Goal: Information Seeking & Learning: Check status

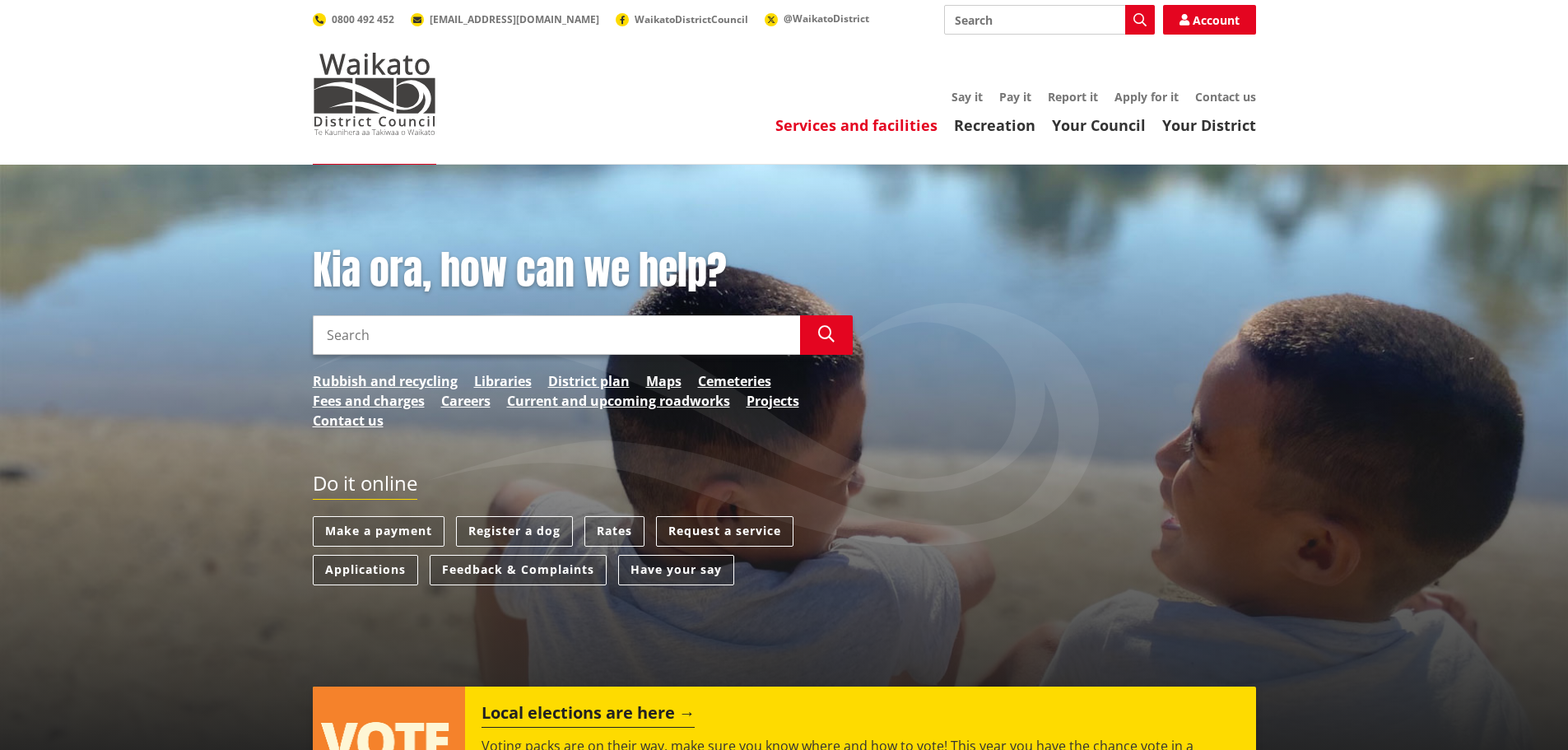
click at [853, 131] on link "Services and facilities" at bounding box center [856, 125] width 162 height 20
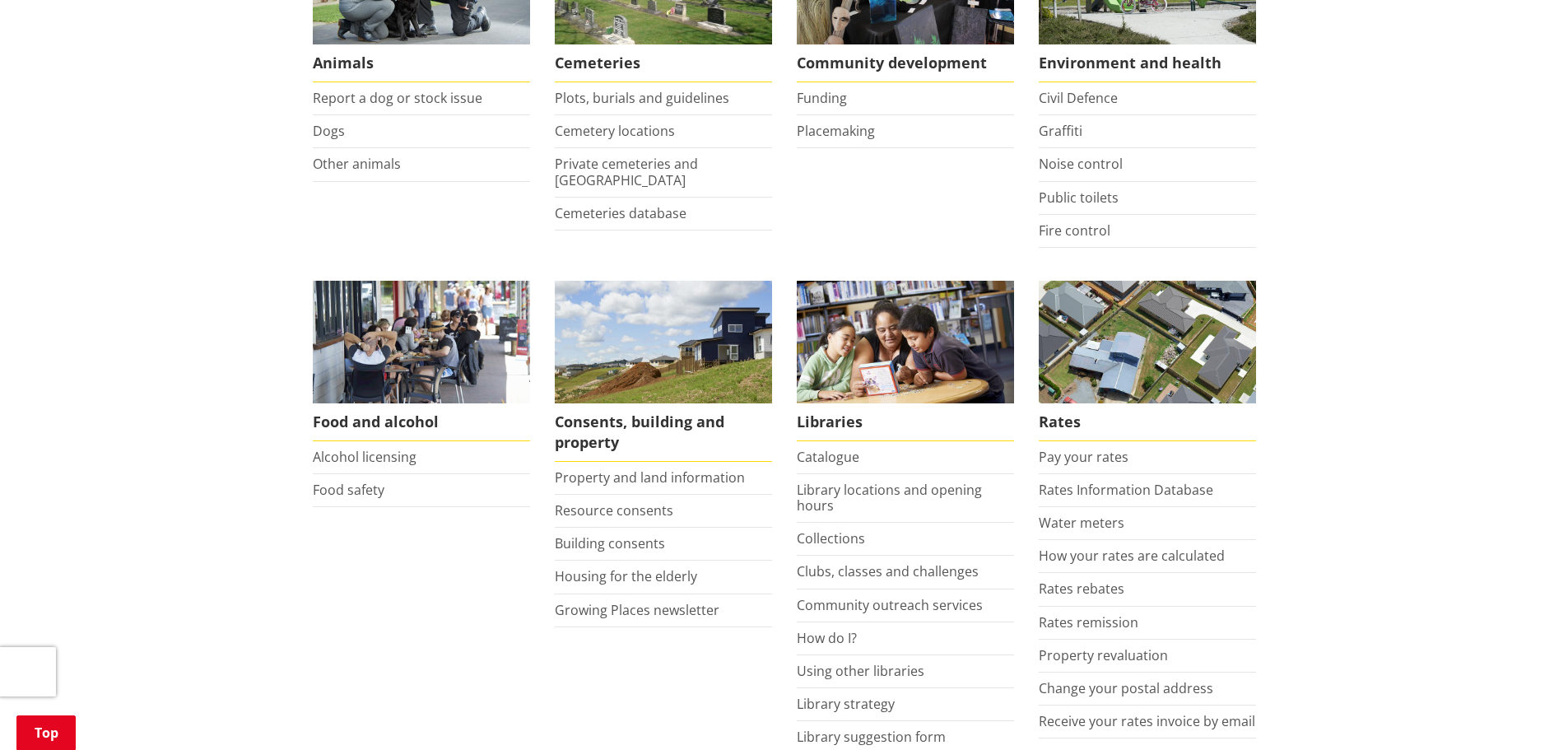
scroll to position [411, 0]
click at [651, 544] on link "Building consents" at bounding box center [609, 542] width 110 height 18
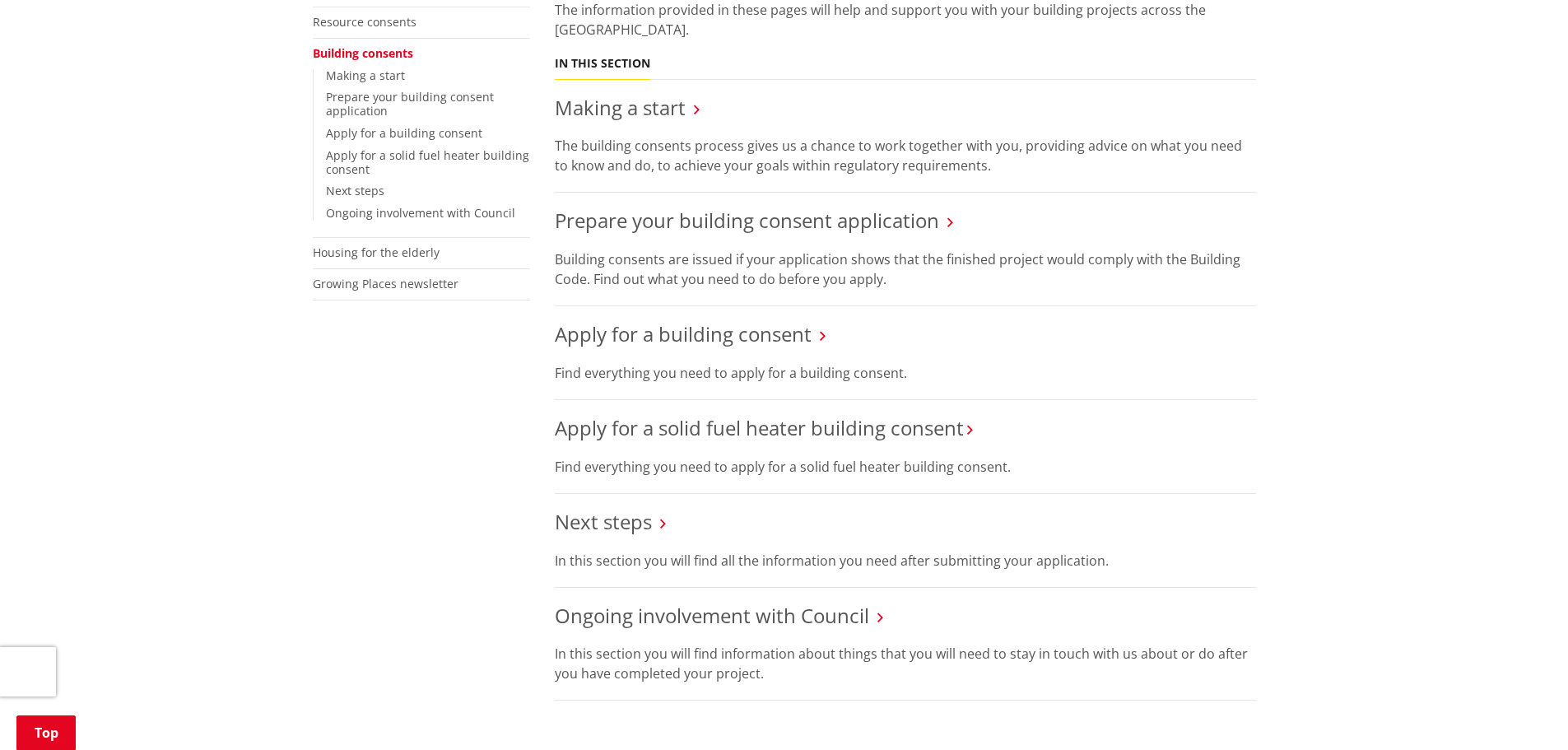
scroll to position [411, 0]
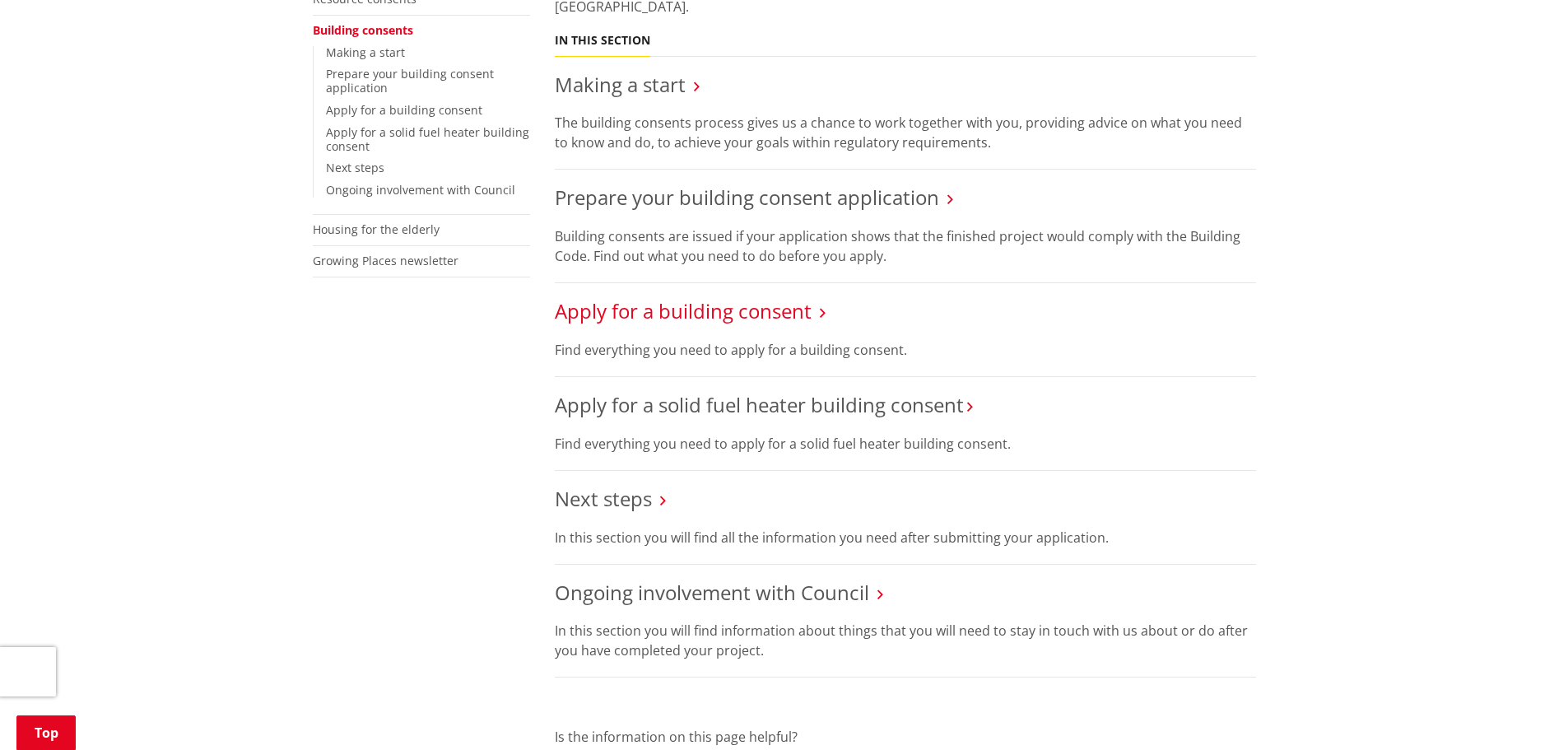
click at [600, 308] on link "Apply for a building consent" at bounding box center [683, 310] width 257 height 27
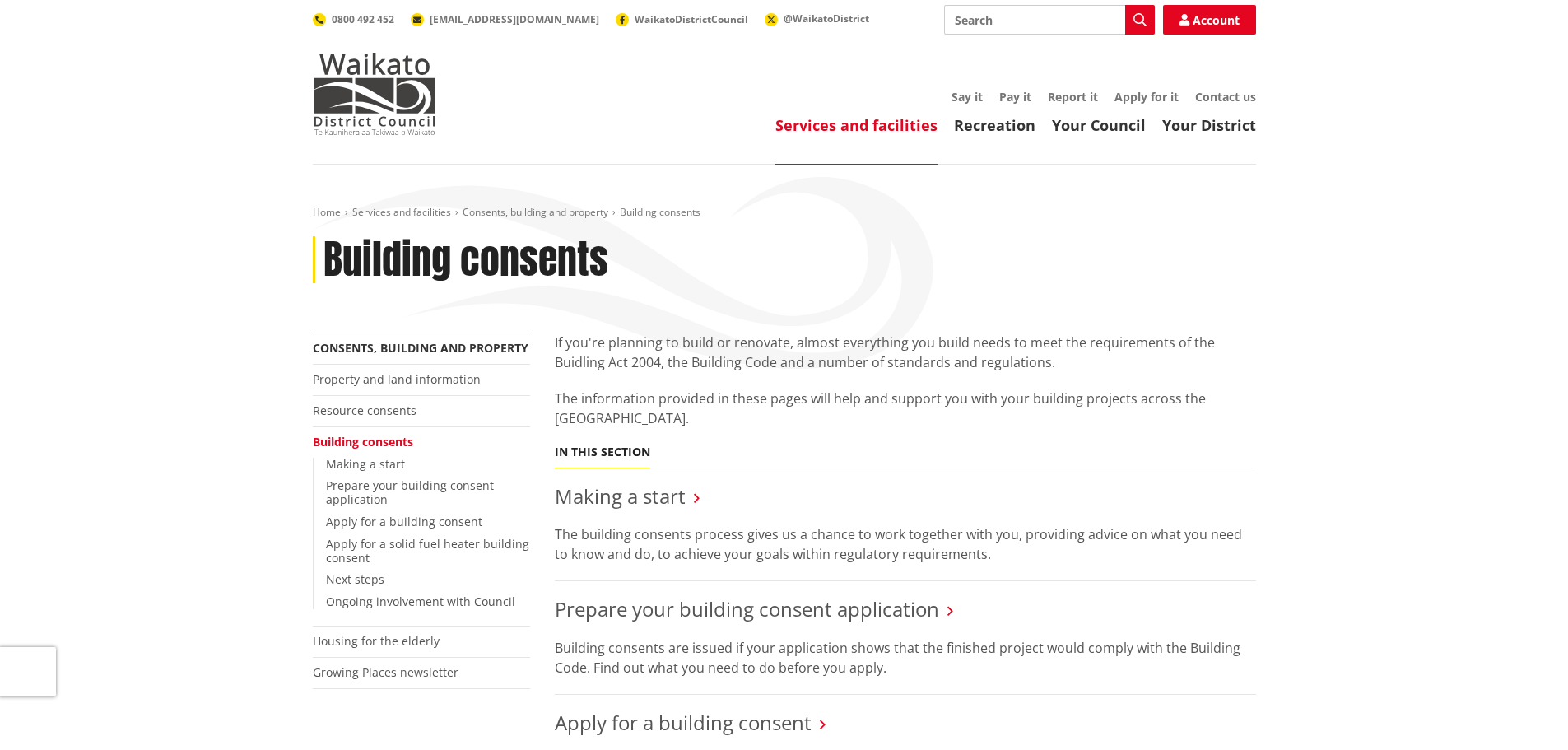
scroll to position [411, 0]
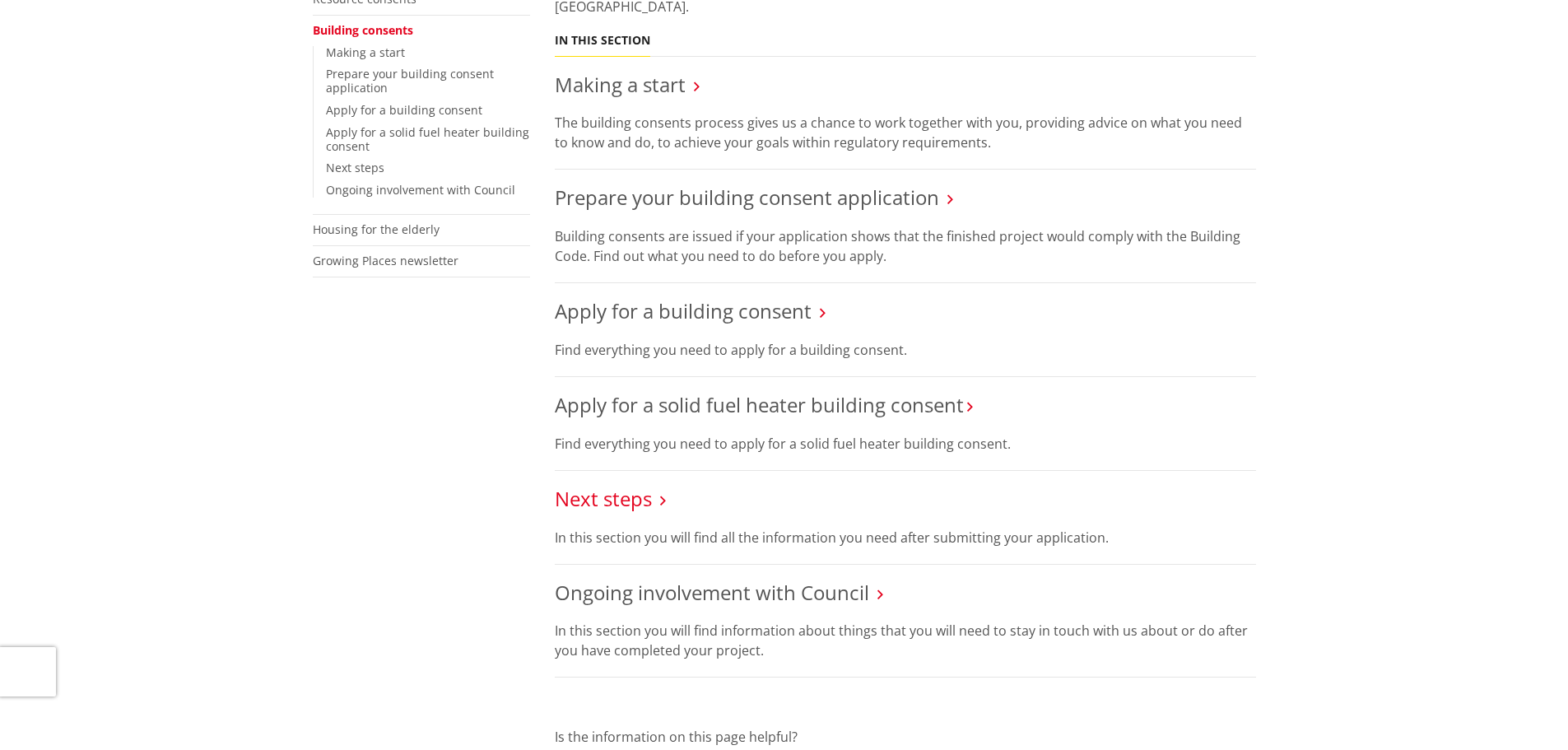
click at [596, 495] on link "Next steps" at bounding box center [602, 498] width 97 height 27
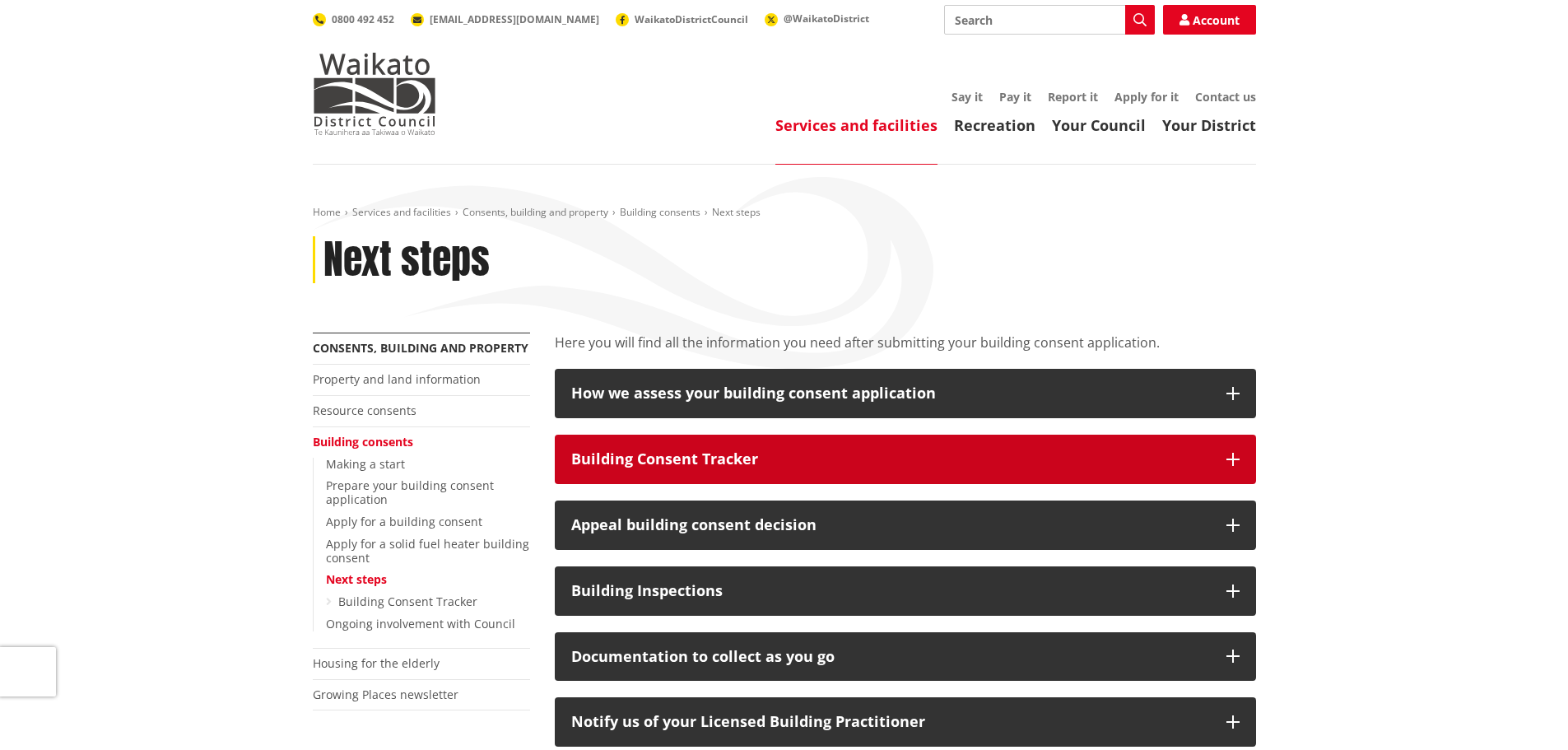
click at [654, 466] on div "Building Consent Tracker" at bounding box center [891, 459] width 639 height 17
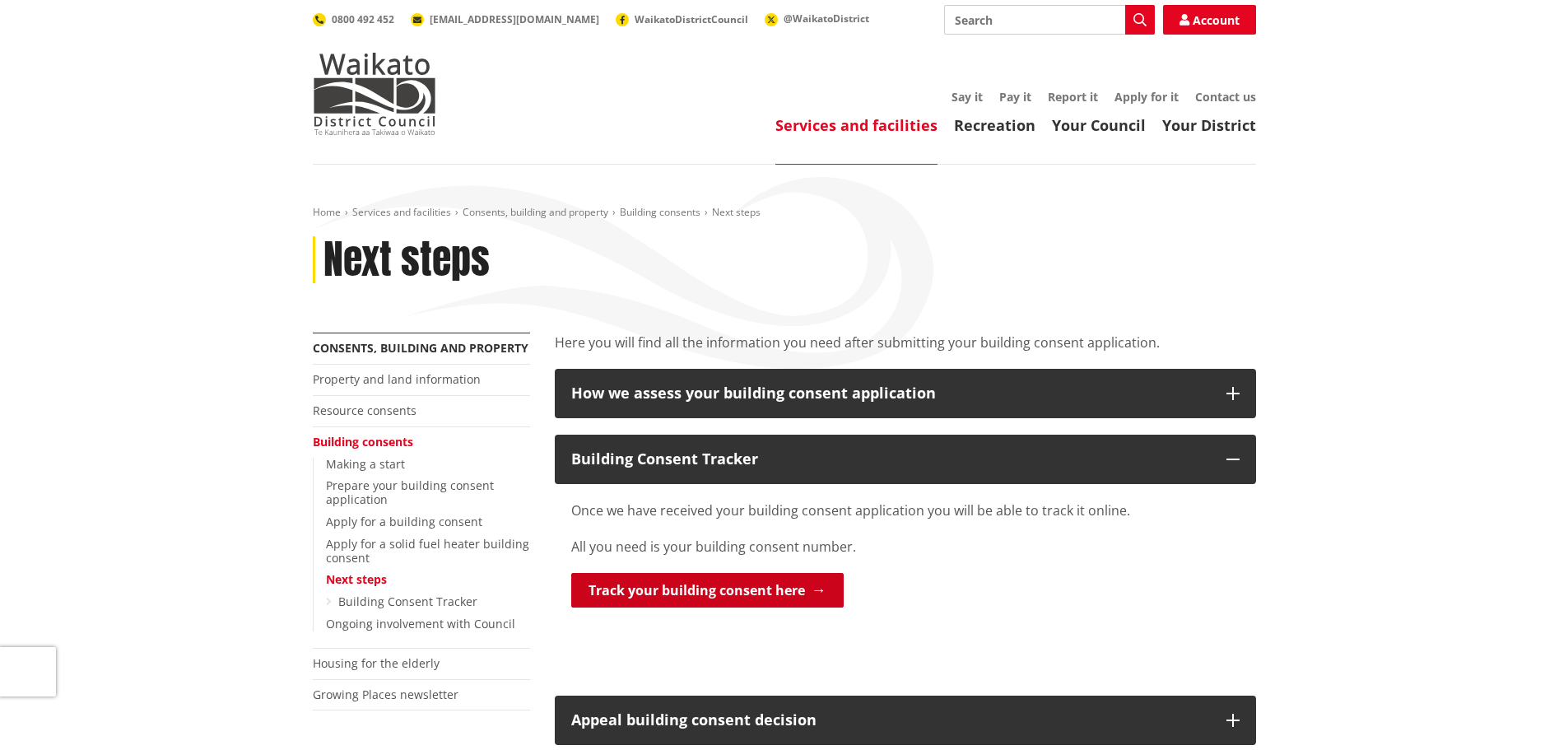
click at [599, 592] on link "Track your building consent here" at bounding box center [707, 590] width 272 height 35
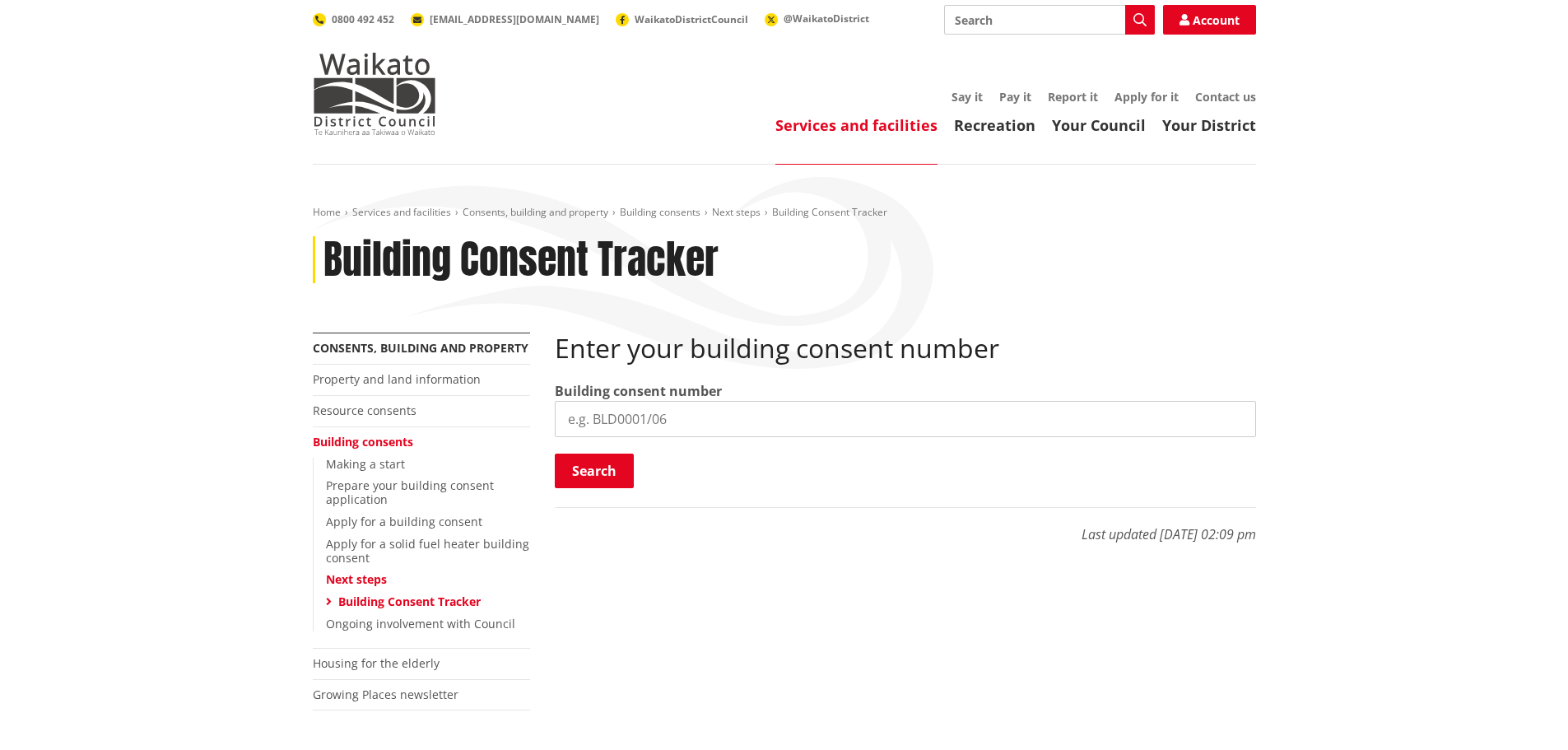
click at [602, 409] on input "search" at bounding box center [904, 418] width 701 height 36
type input "BLD0267/26"
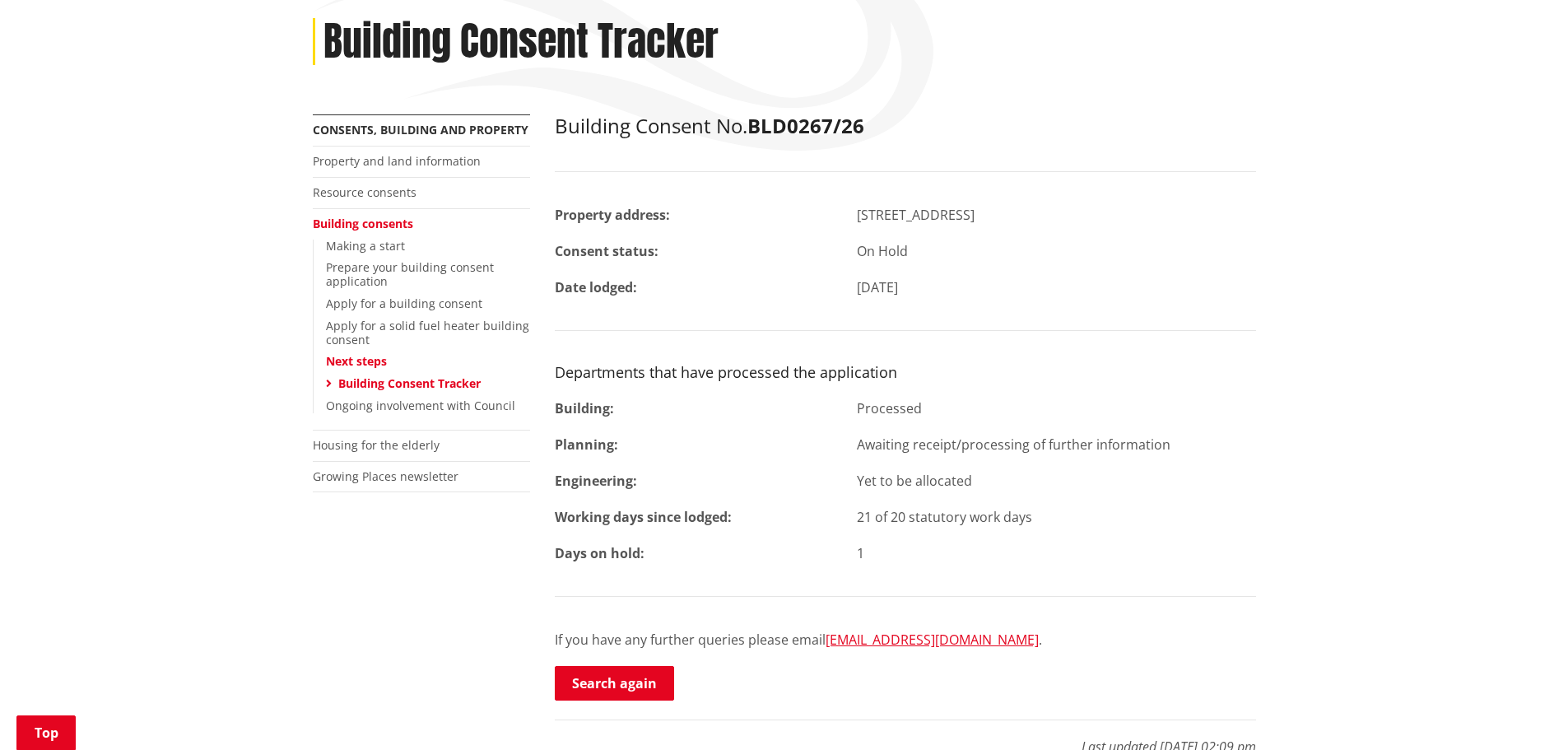
scroll to position [247, 0]
